Goal: Task Accomplishment & Management: Manage account settings

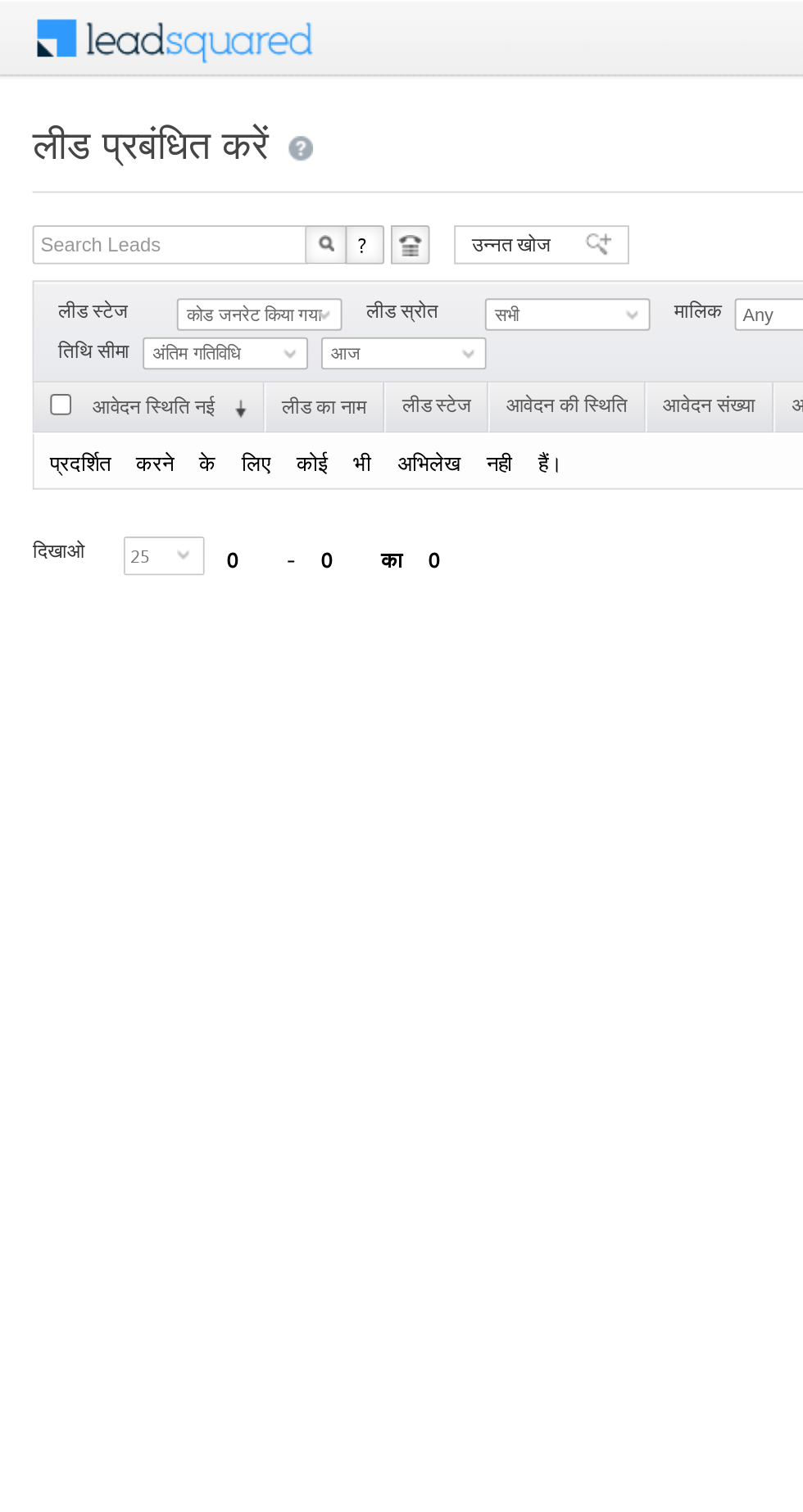
click at [229, 181] on span "आज" at bounding box center [202, 179] width 77 height 15
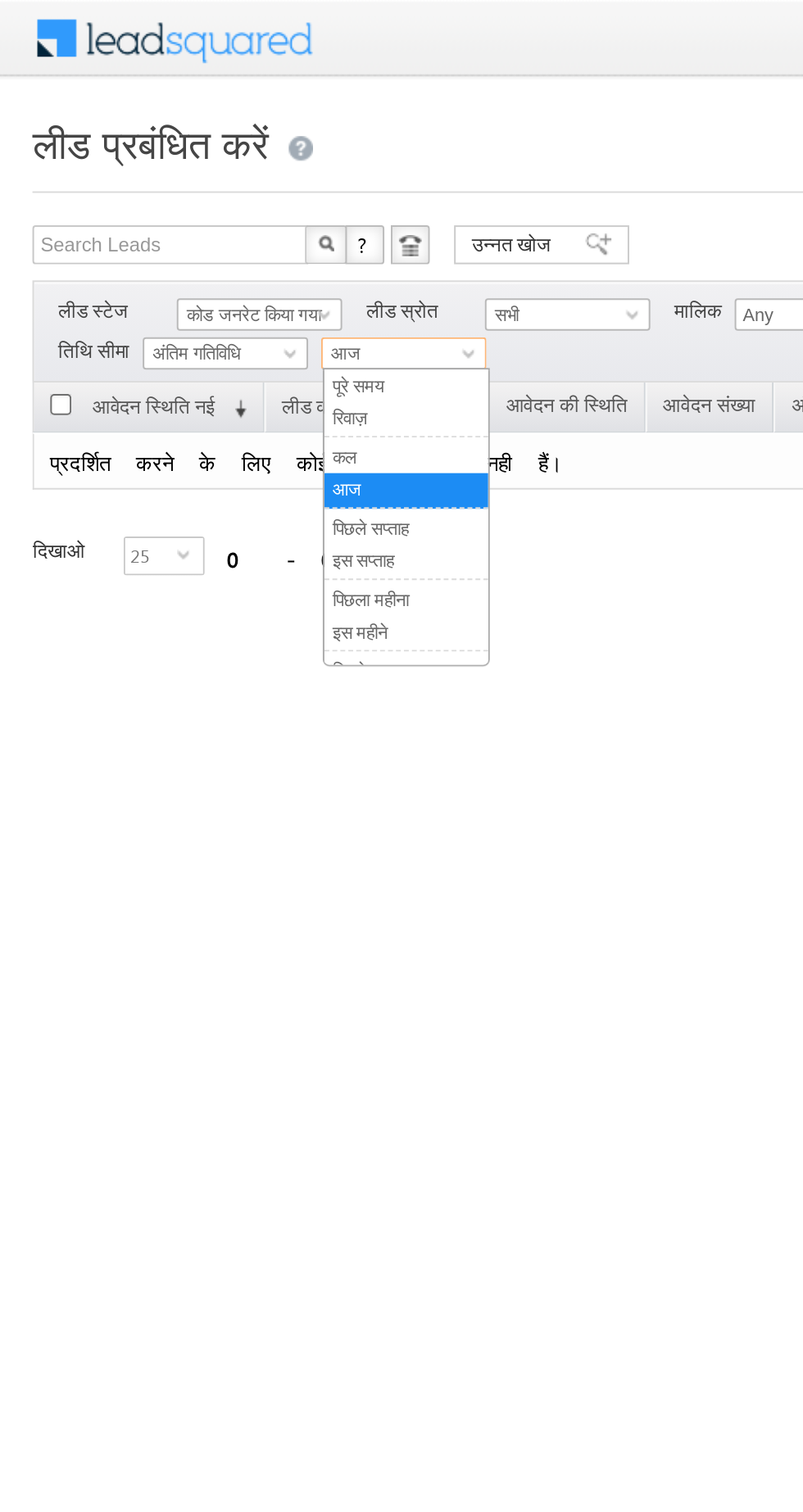
click at [225, 233] on link "कल" at bounding box center [205, 231] width 82 height 15
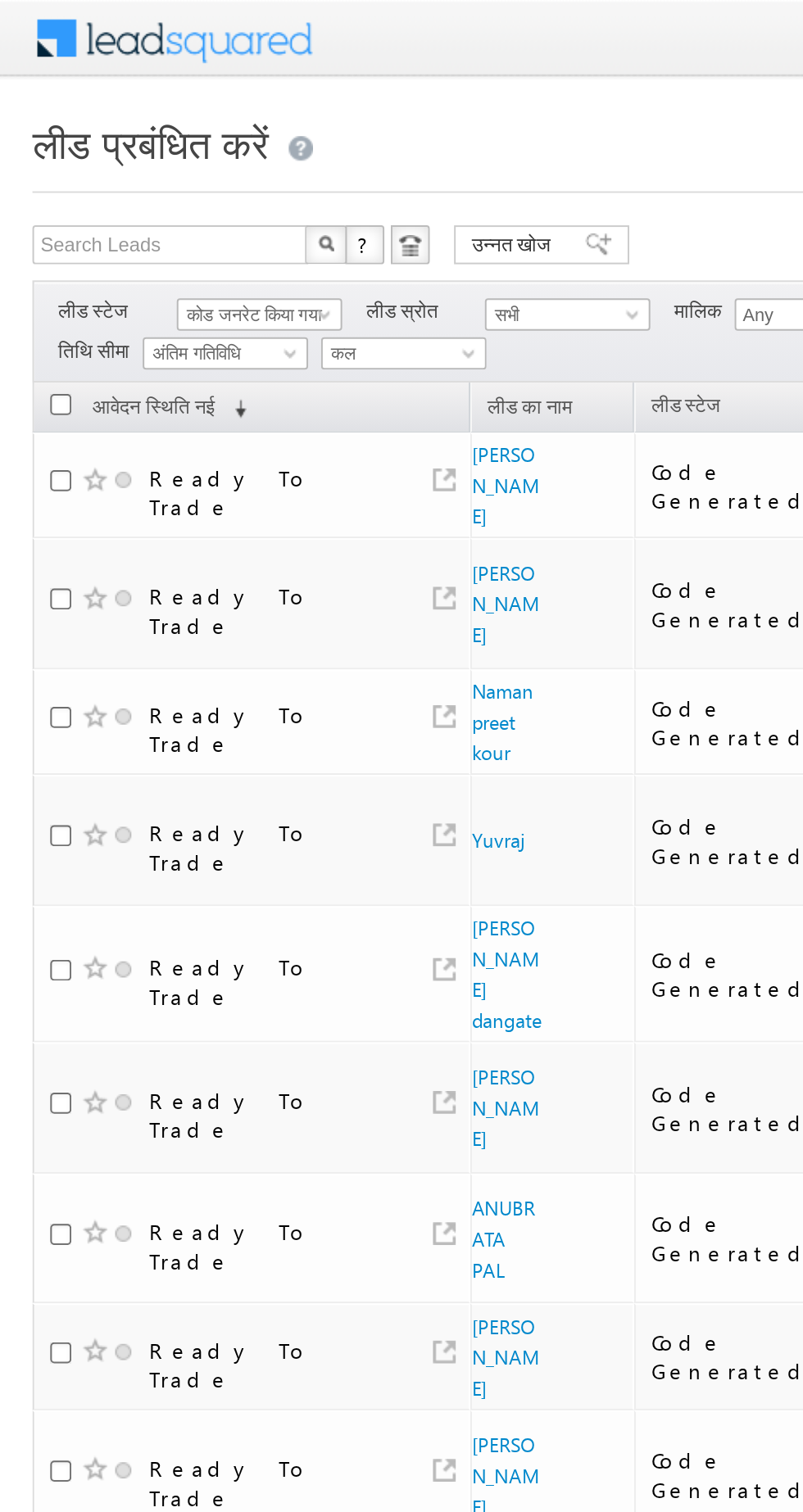
click at [220, 184] on span "कल" at bounding box center [202, 179] width 77 height 15
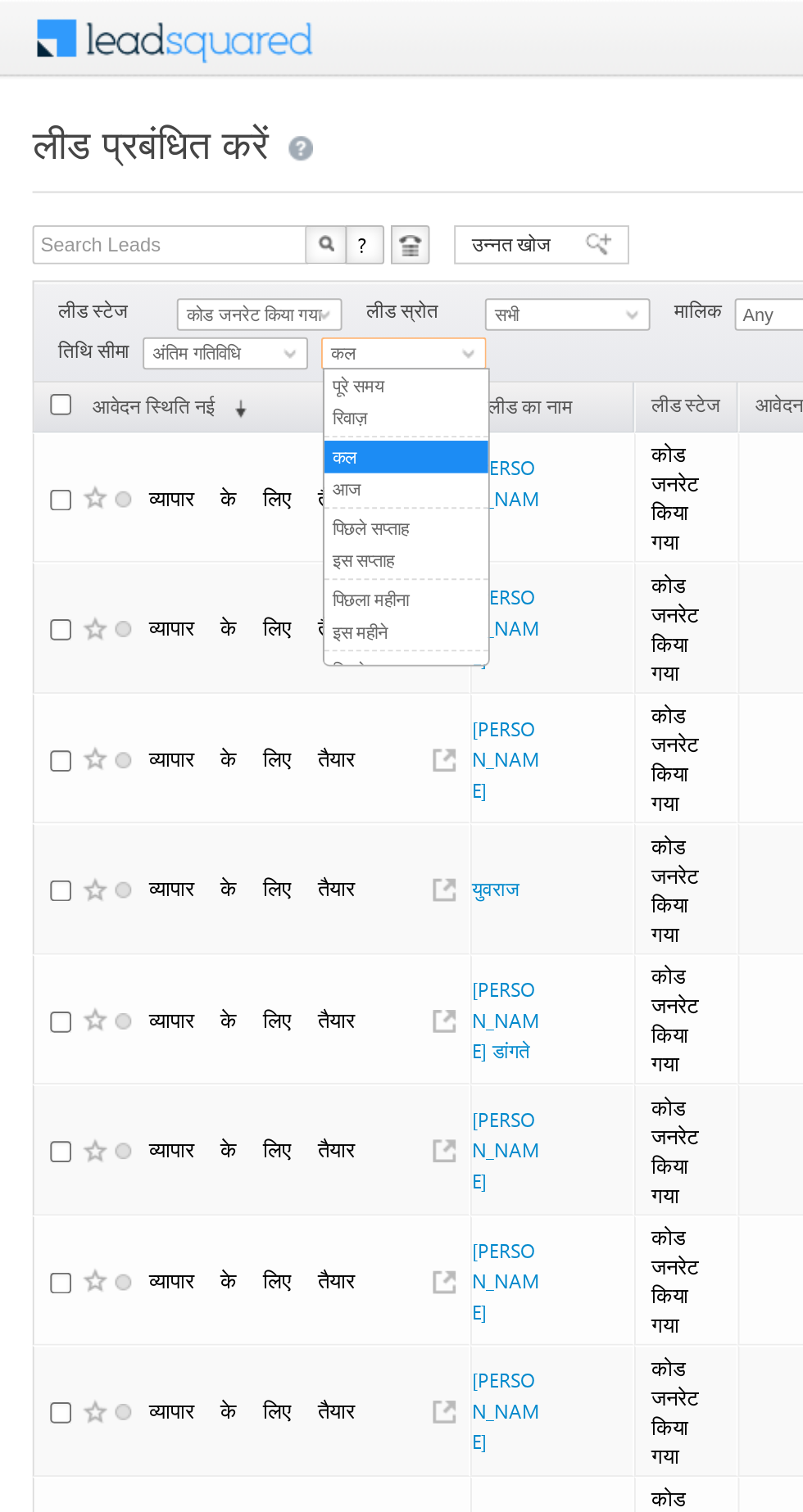
click at [220, 248] on link "आज" at bounding box center [205, 247] width 82 height 15
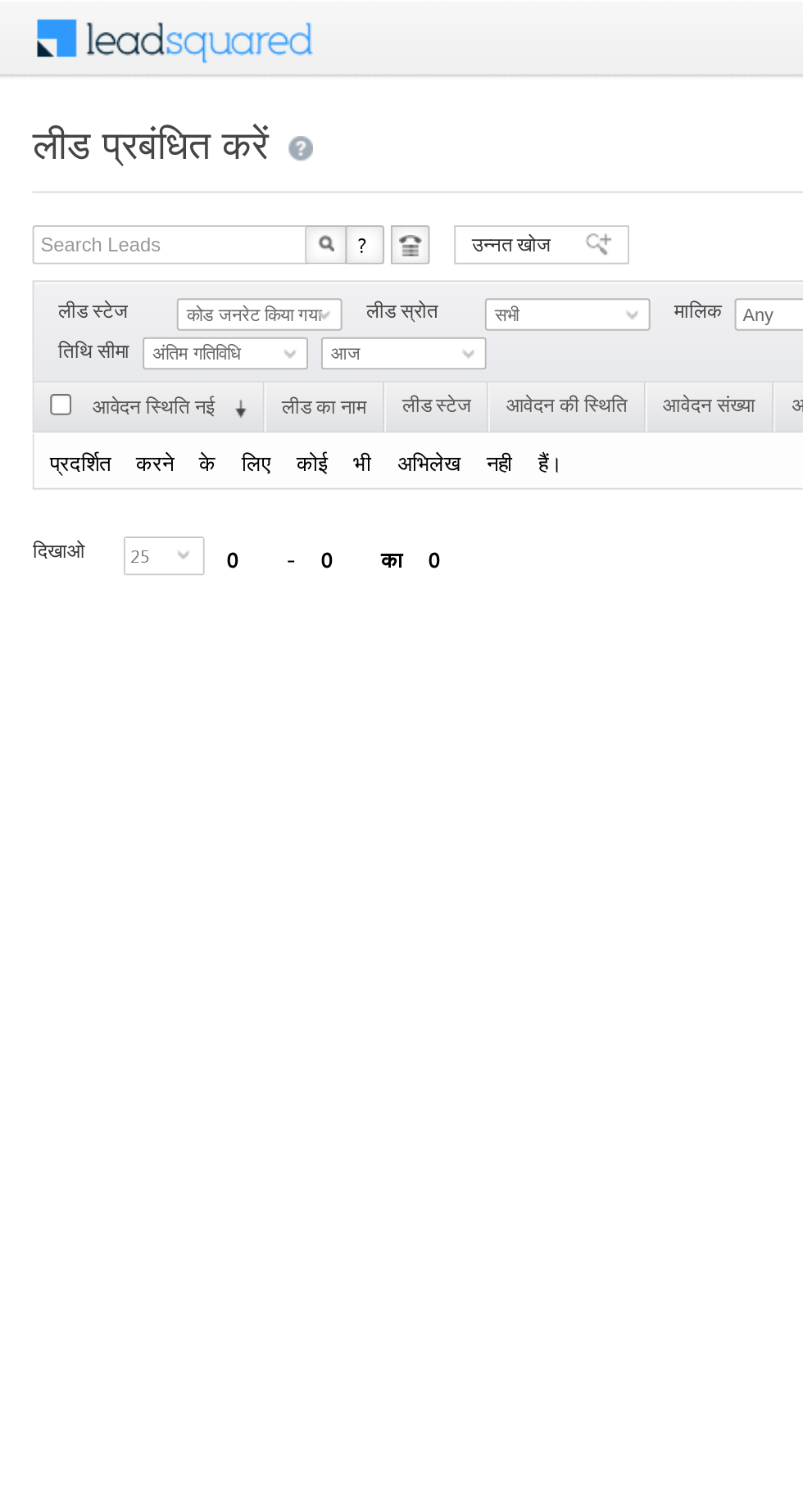
click at [218, 178] on span "आज" at bounding box center [202, 179] width 77 height 15
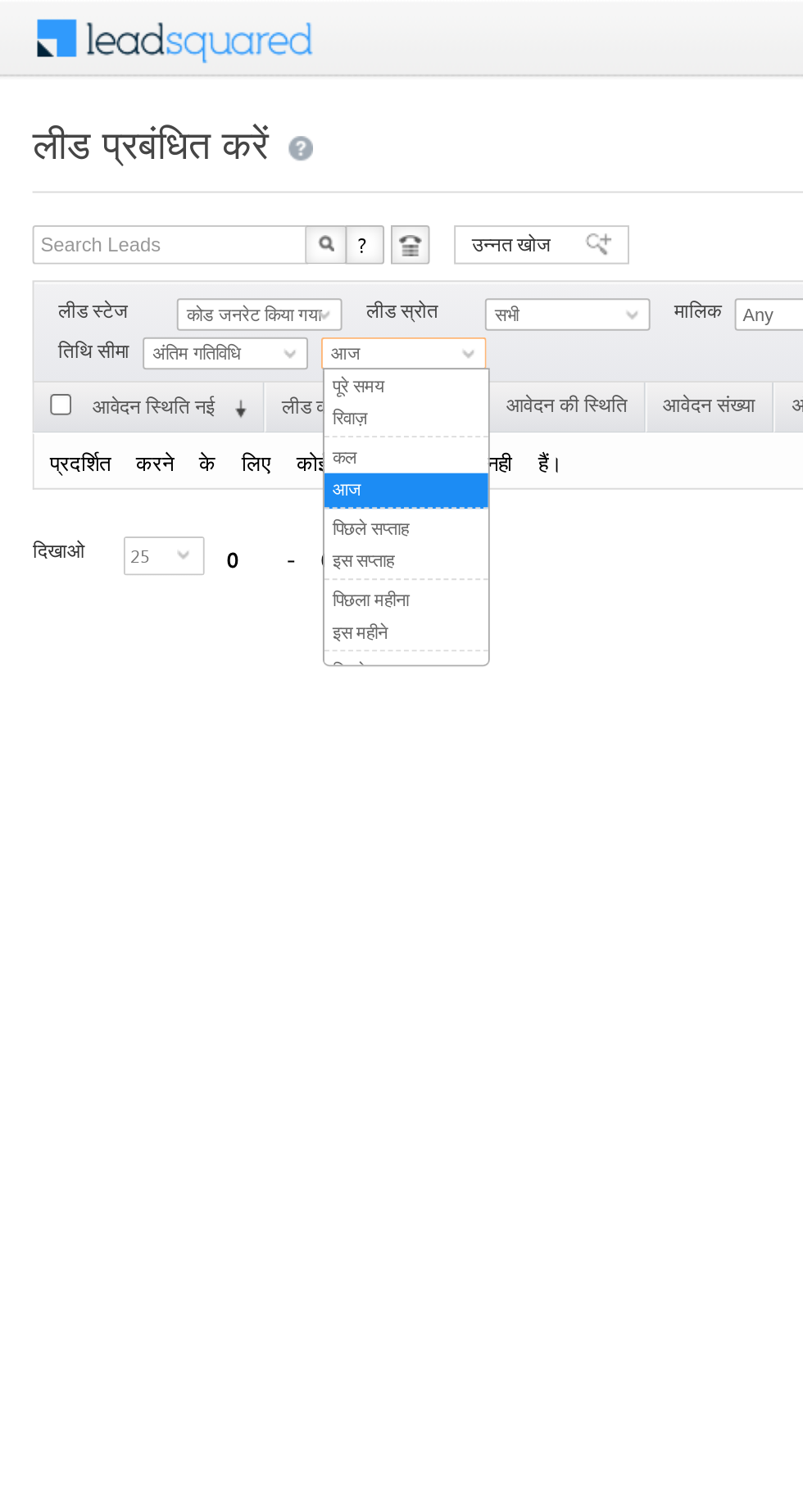
click at [212, 214] on link "रिवाज़" at bounding box center [205, 211] width 82 height 15
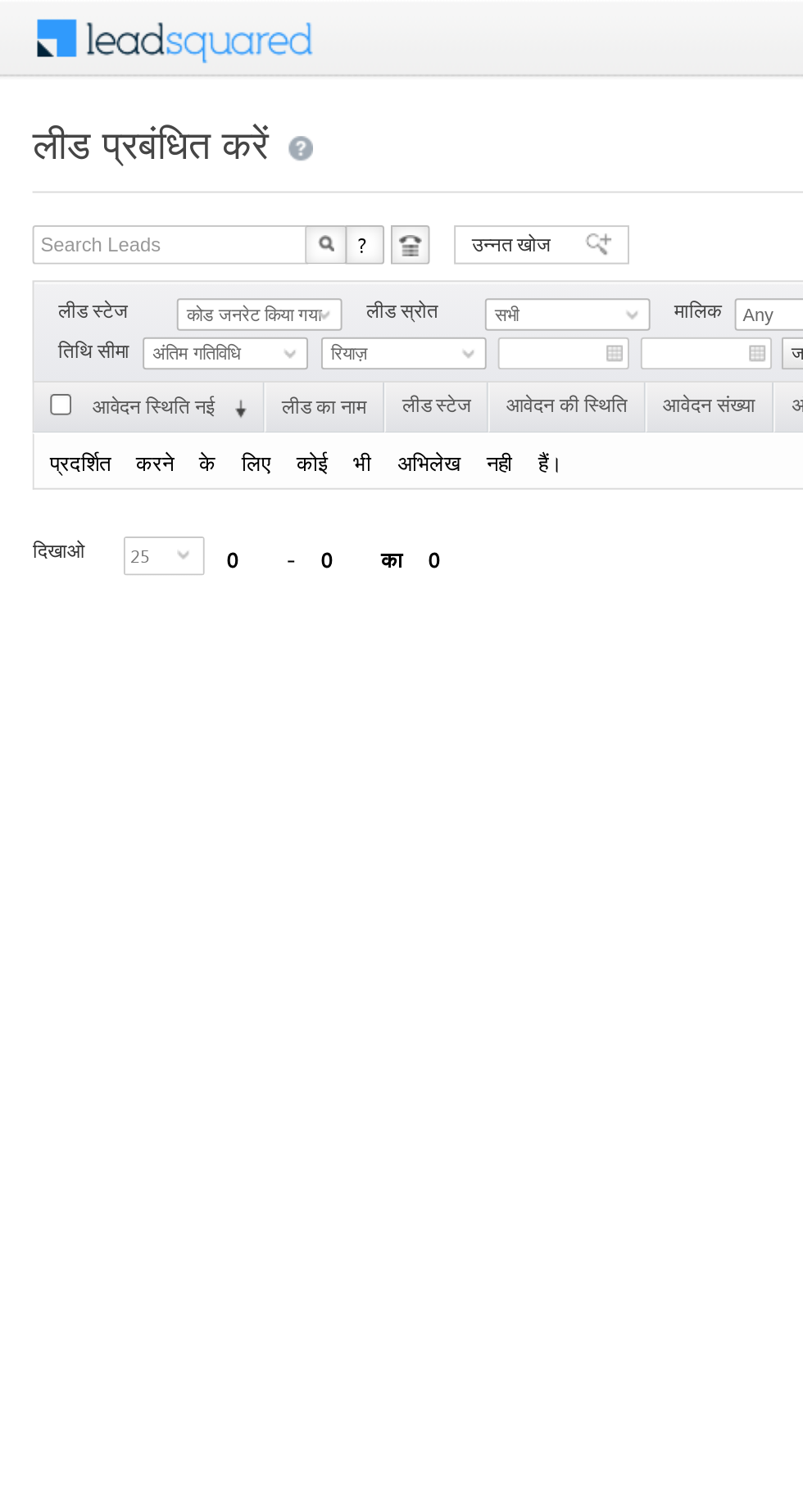
click at [216, 181] on span "रियाज़" at bounding box center [202, 179] width 77 height 15
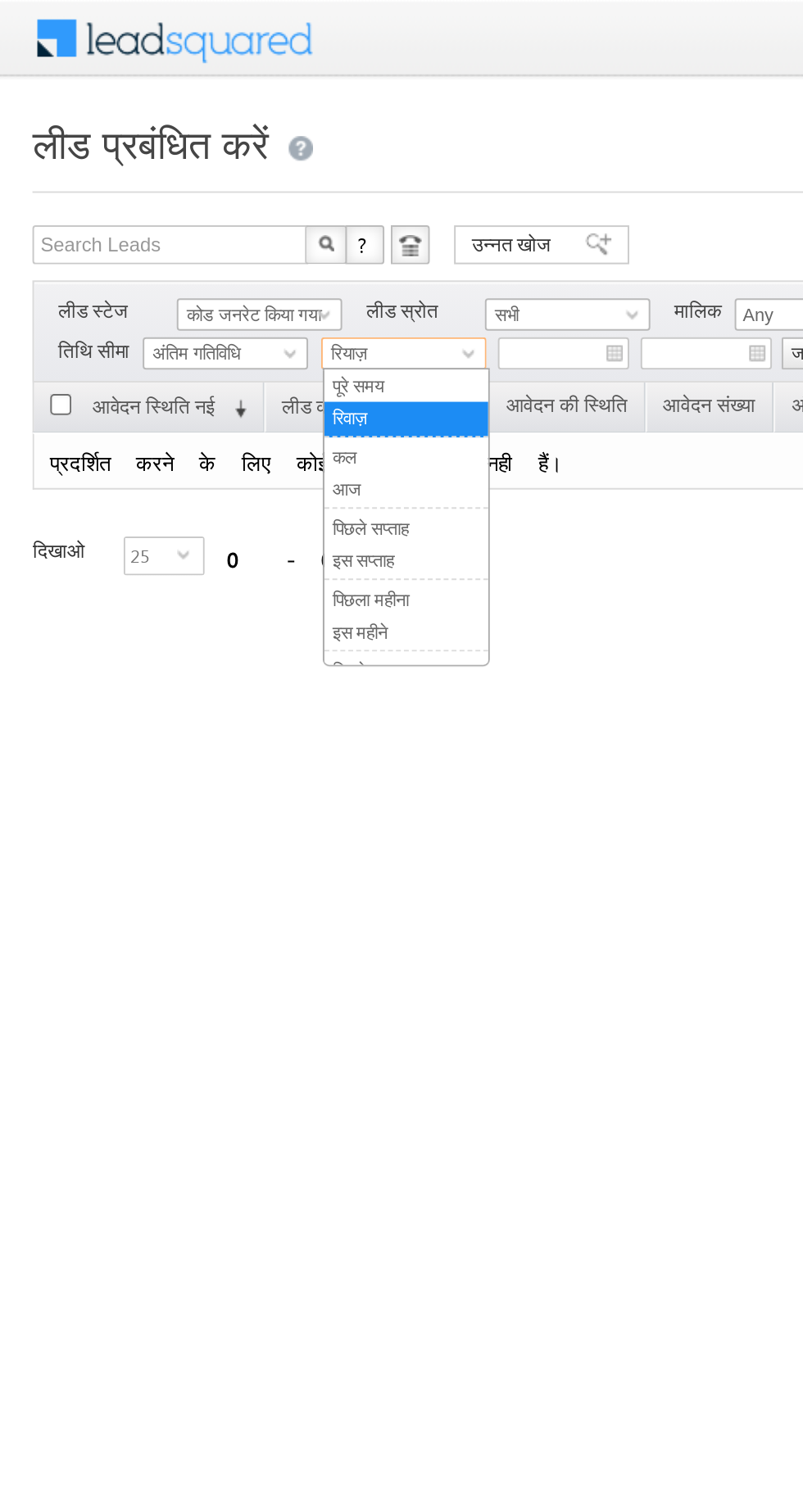
click at [209, 242] on link "आज" at bounding box center [205, 247] width 82 height 15
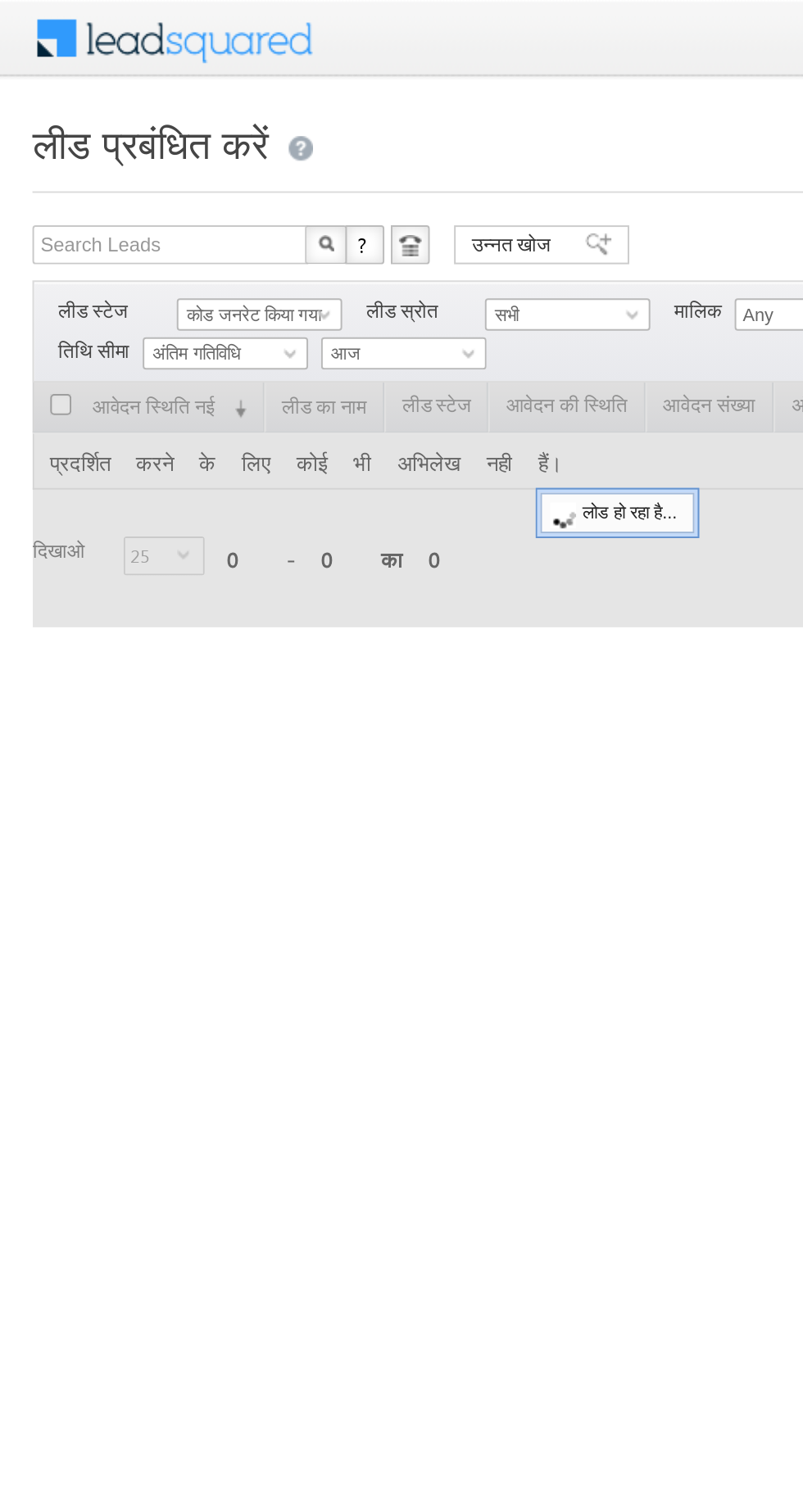
click at [222, 185] on span "आज" at bounding box center [202, 179] width 77 height 15
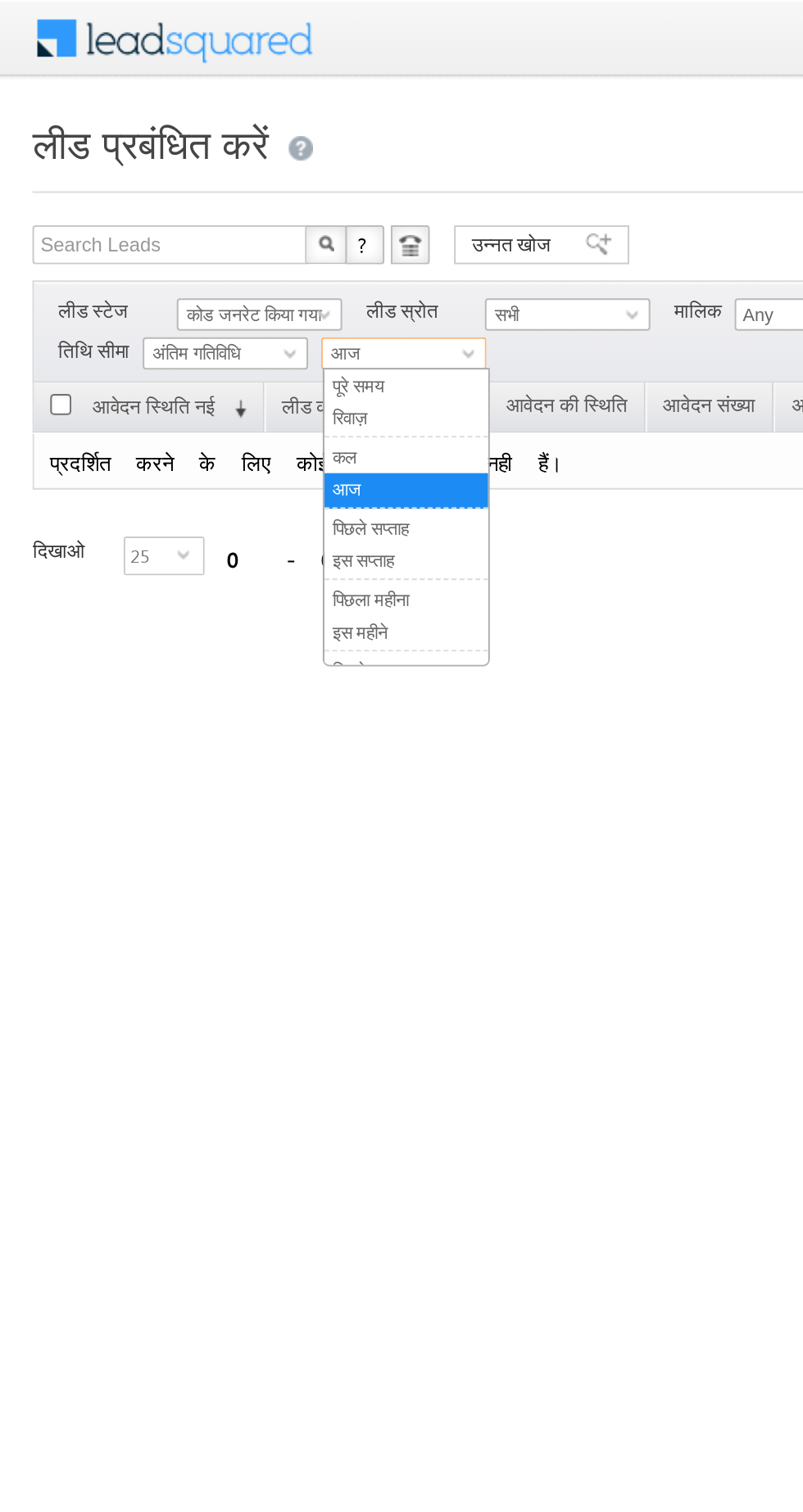
click at [209, 229] on link "कल" at bounding box center [205, 231] width 82 height 15
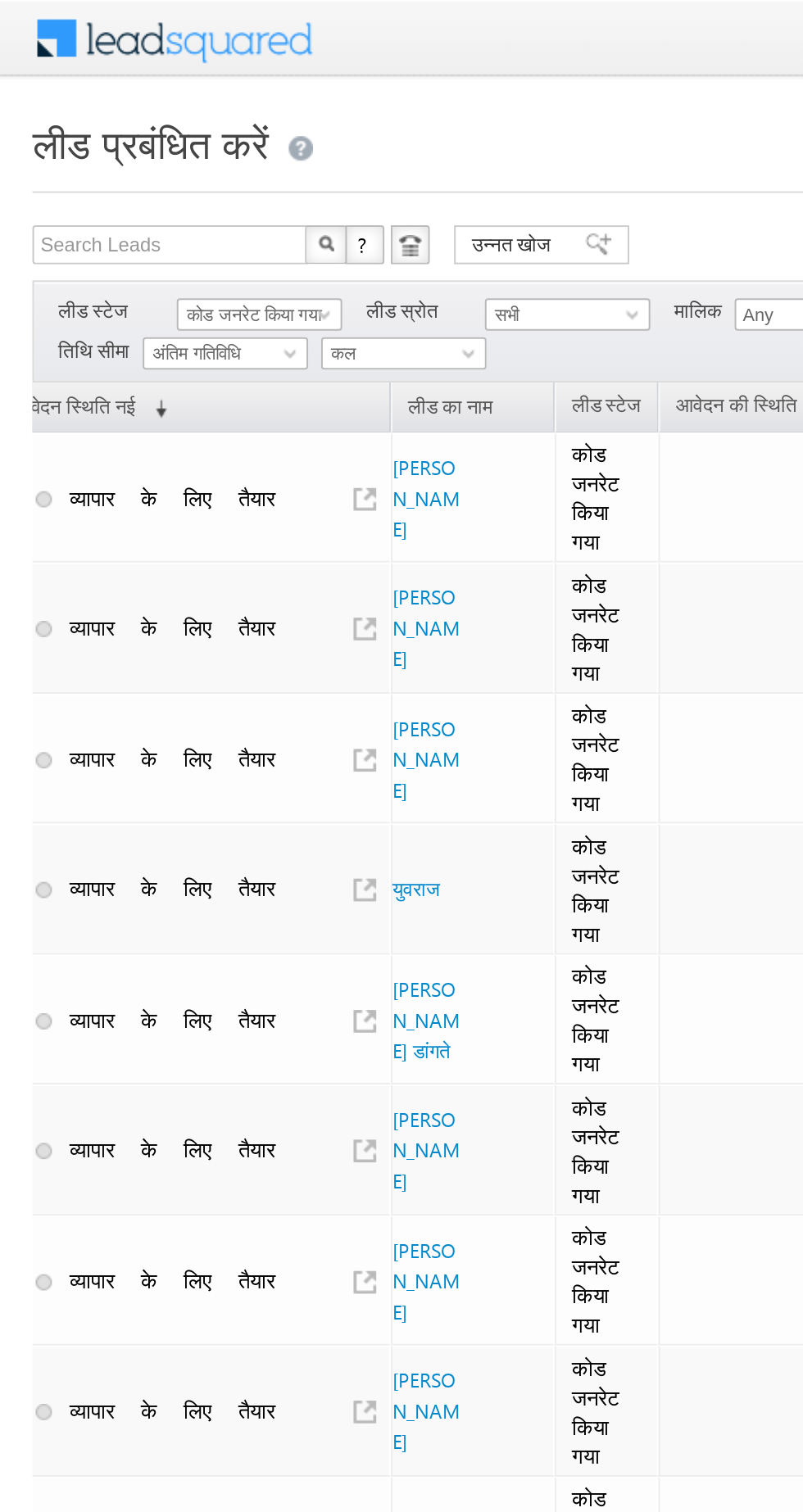
scroll to position [0, 51]
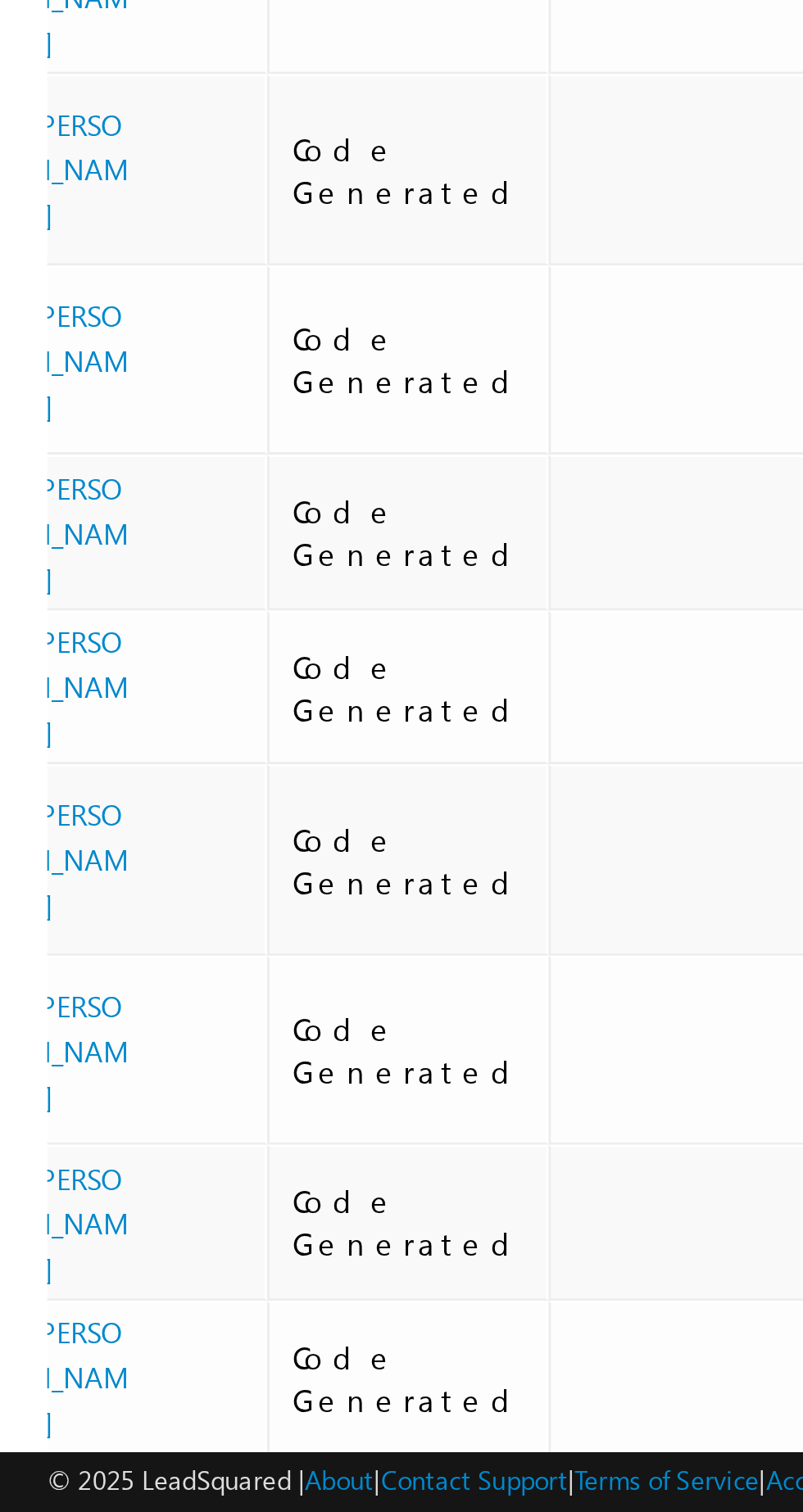
scroll to position [0, 331]
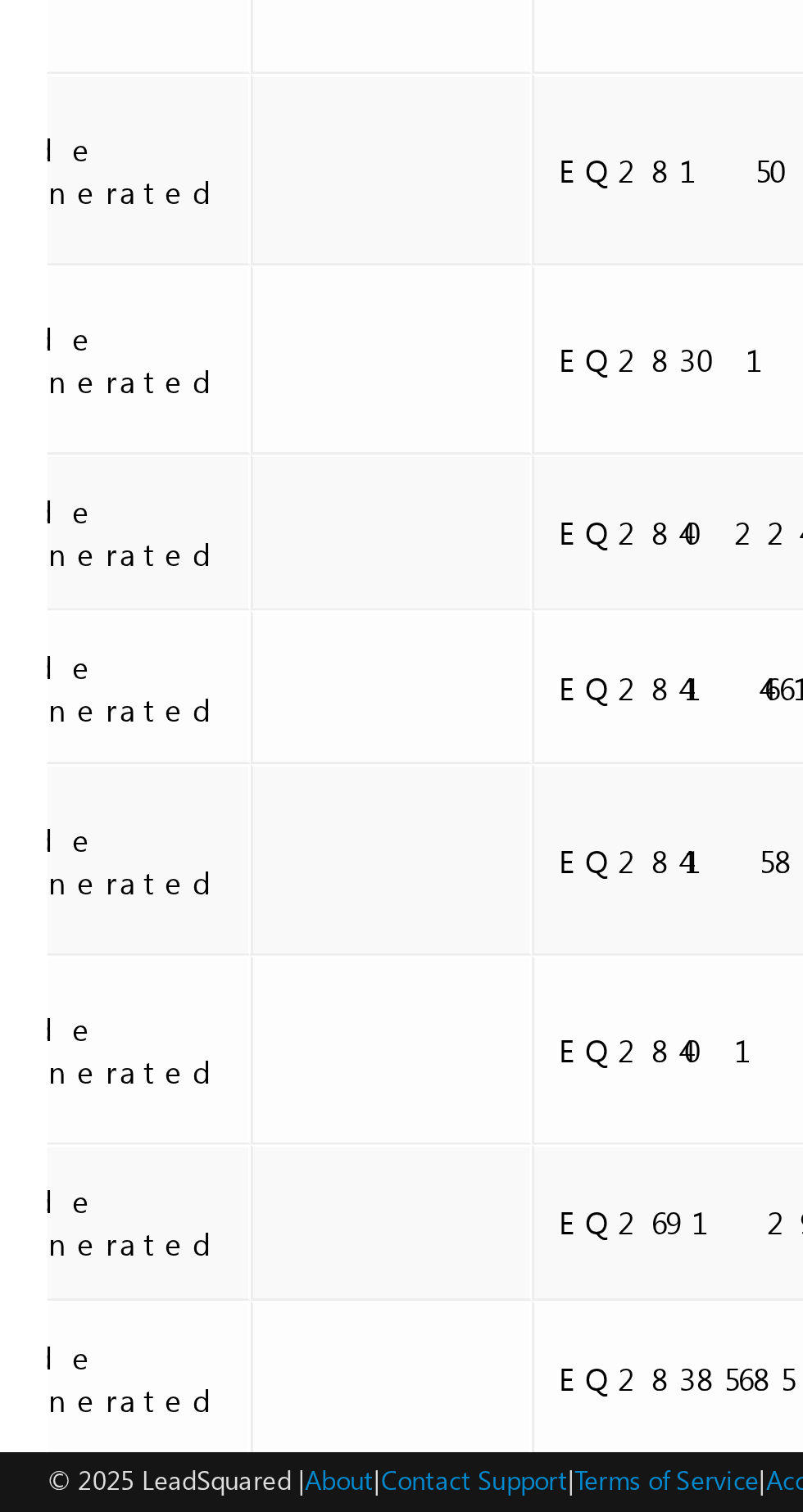
click at [204, 1510] on link "2" at bounding box center [208, 1524] width 30 height 28
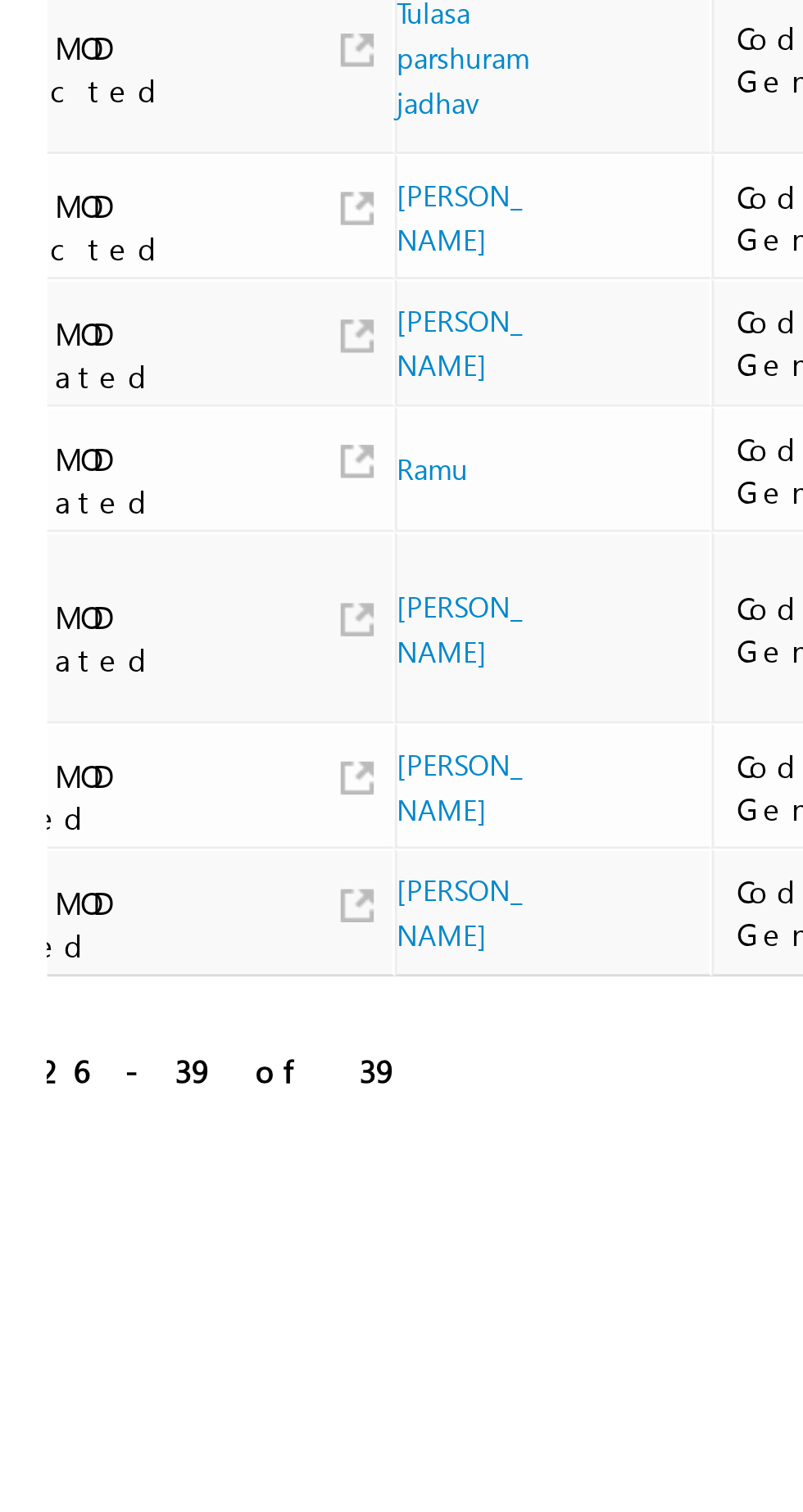
scroll to position [0, 0]
